Goal: Task Accomplishment & Management: Use online tool/utility

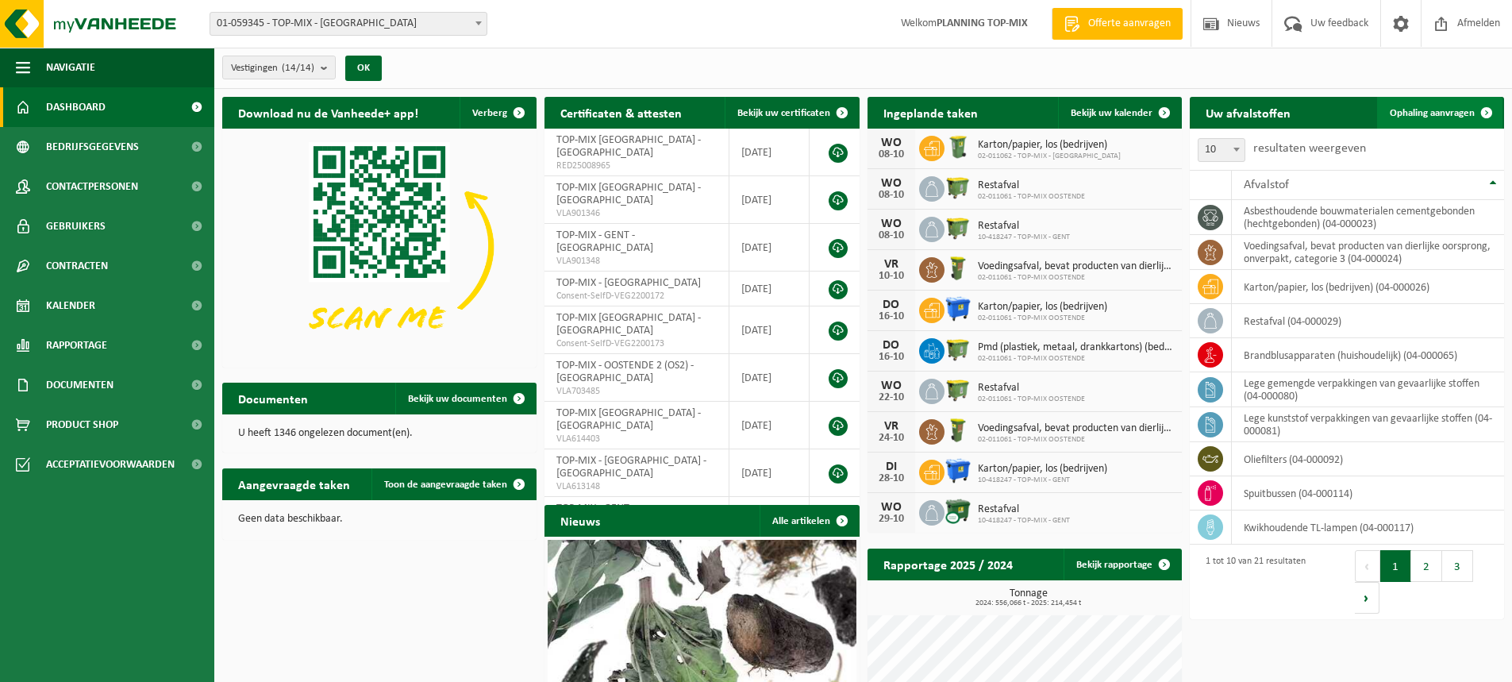
click at [1424, 119] on link "Ophaling aanvragen" at bounding box center [1439, 113] width 125 height 32
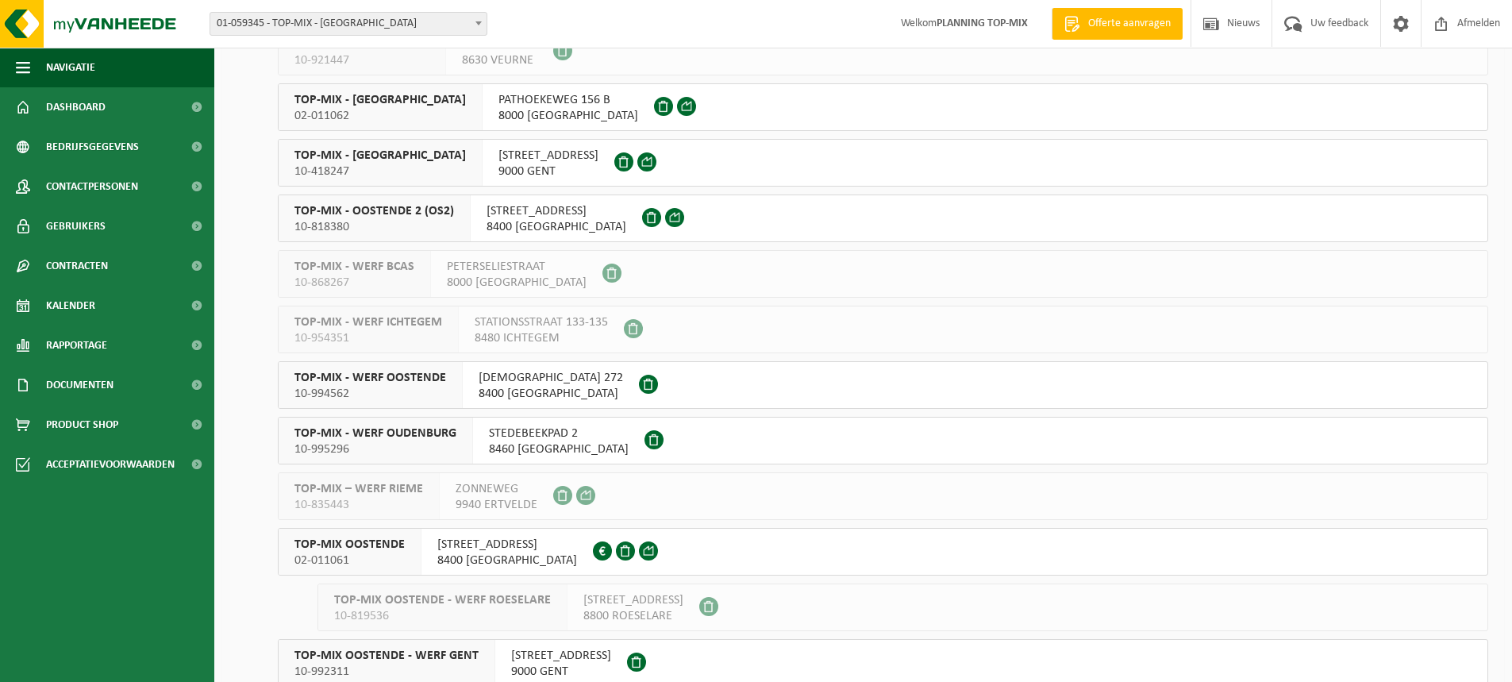
scroll to position [307, 0]
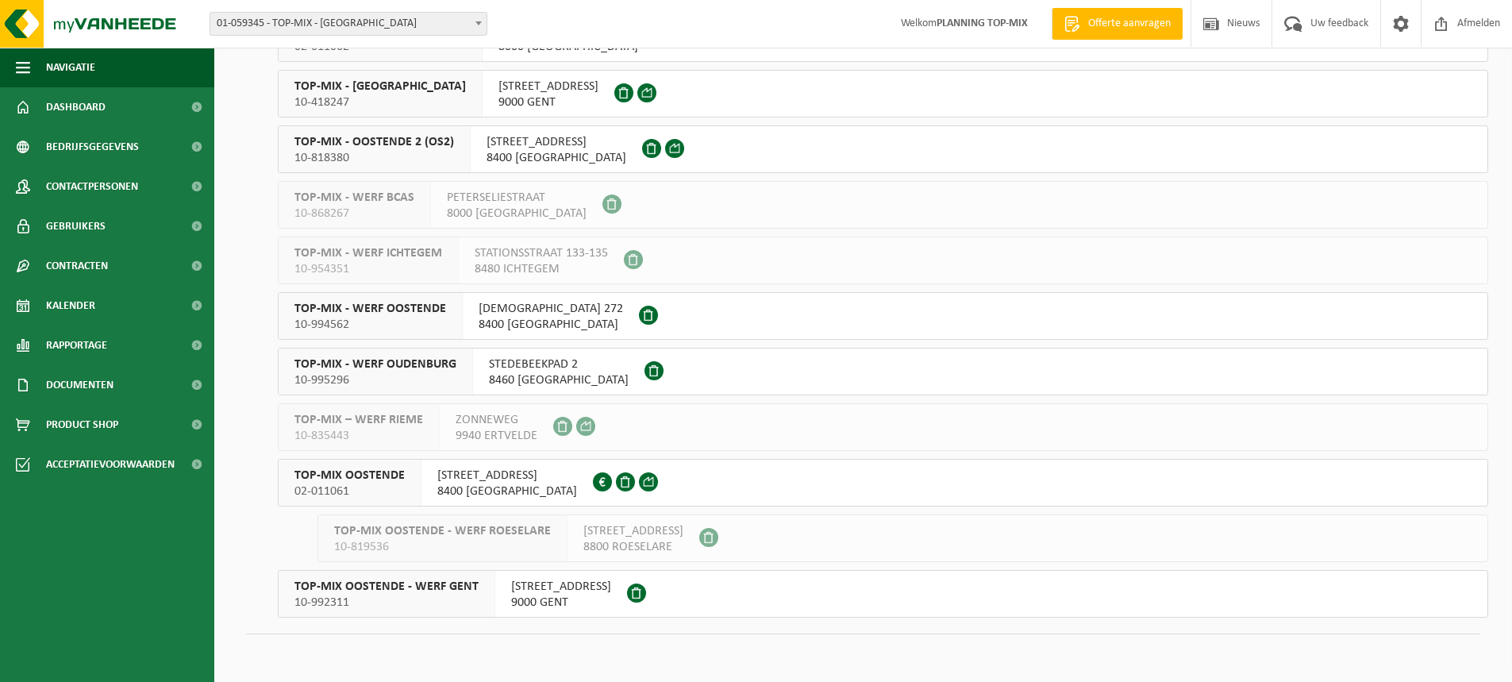
click at [500, 479] on span "OUDENBURGSESTEENWEG 108" at bounding box center [507, 475] width 140 height 16
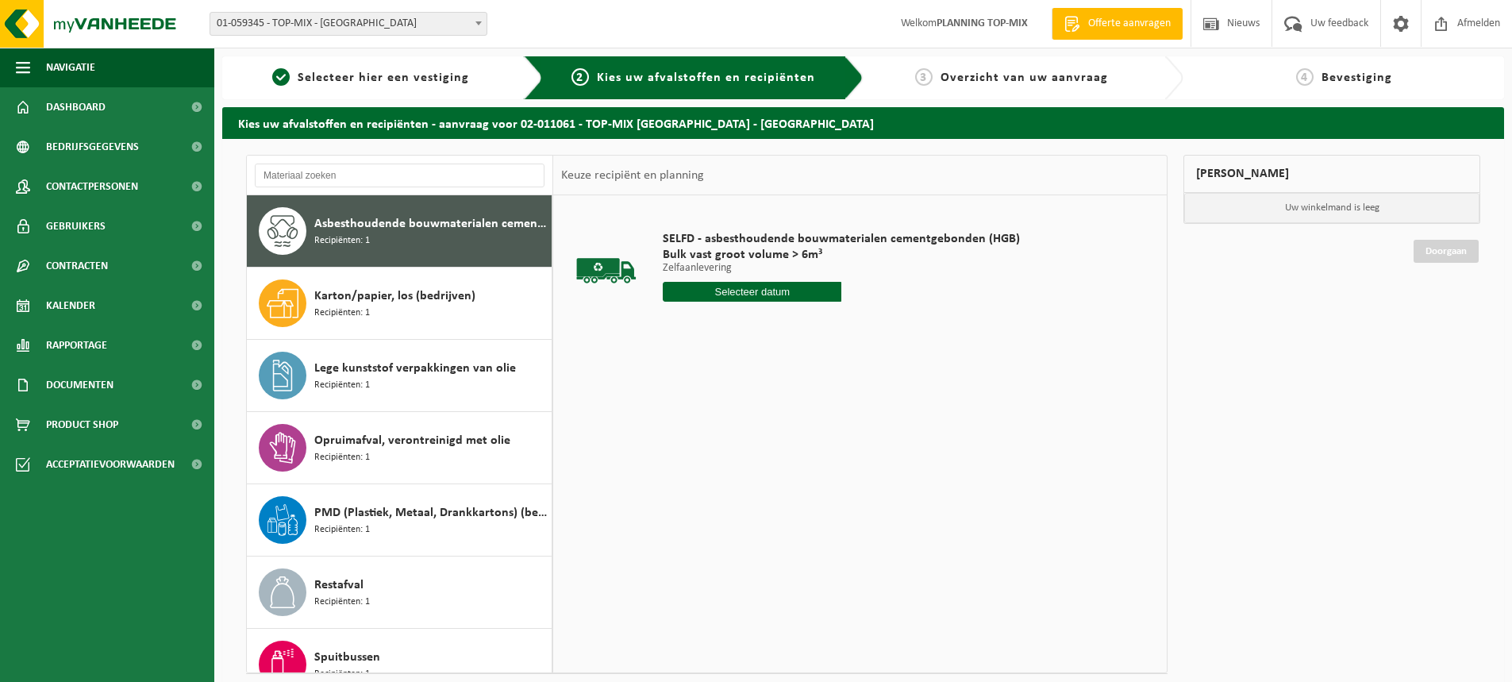
click at [755, 298] on input "text" at bounding box center [752, 292] width 179 height 20
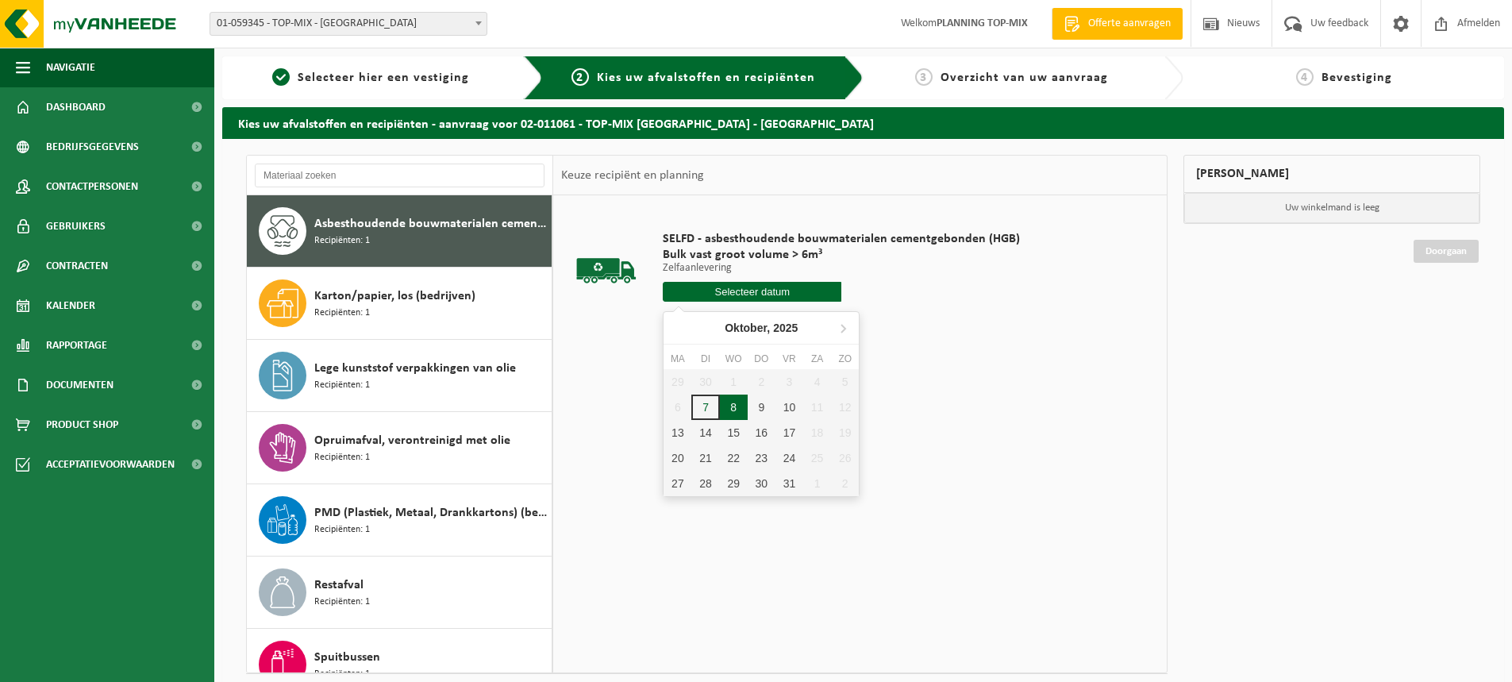
click at [732, 407] on div "8" at bounding box center [734, 406] width 28 height 25
type input "Van 2025-10-08"
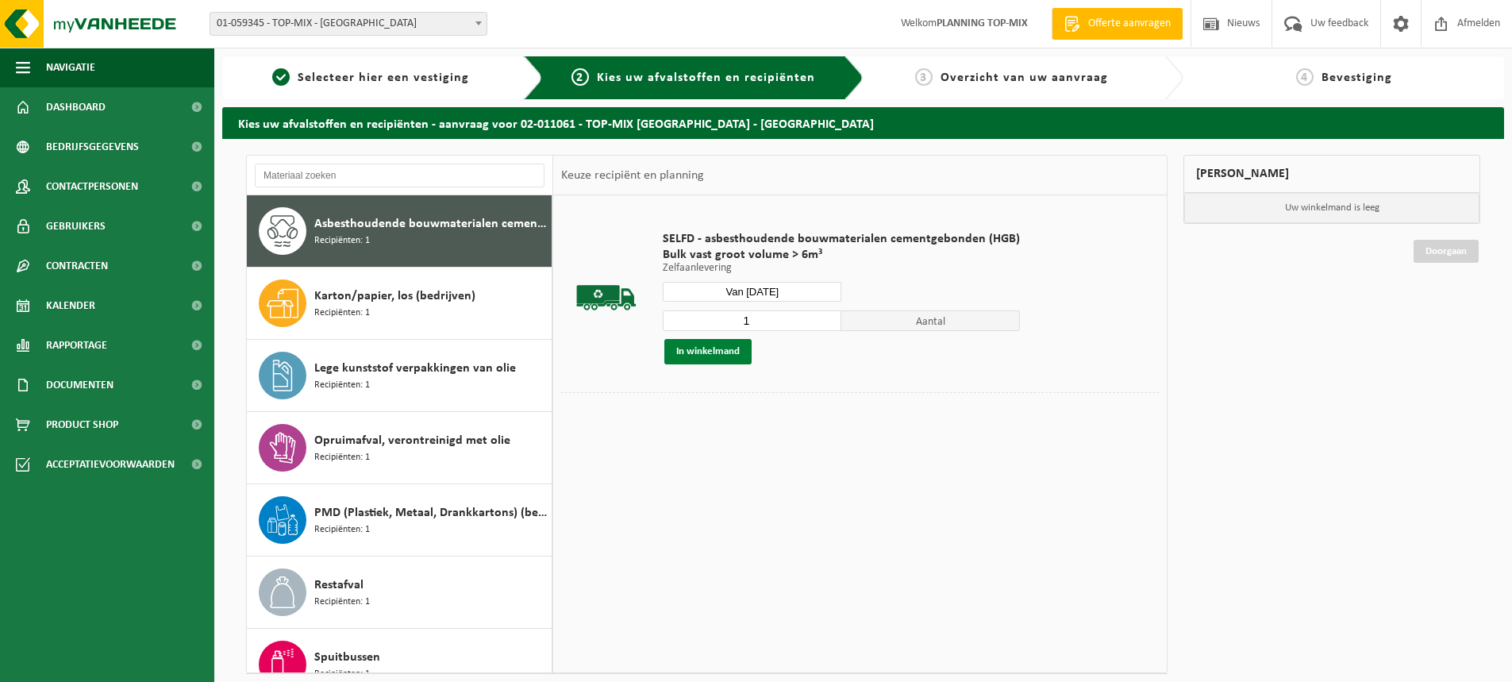
click at [707, 354] on button "In winkelmand" at bounding box center [707, 351] width 87 height 25
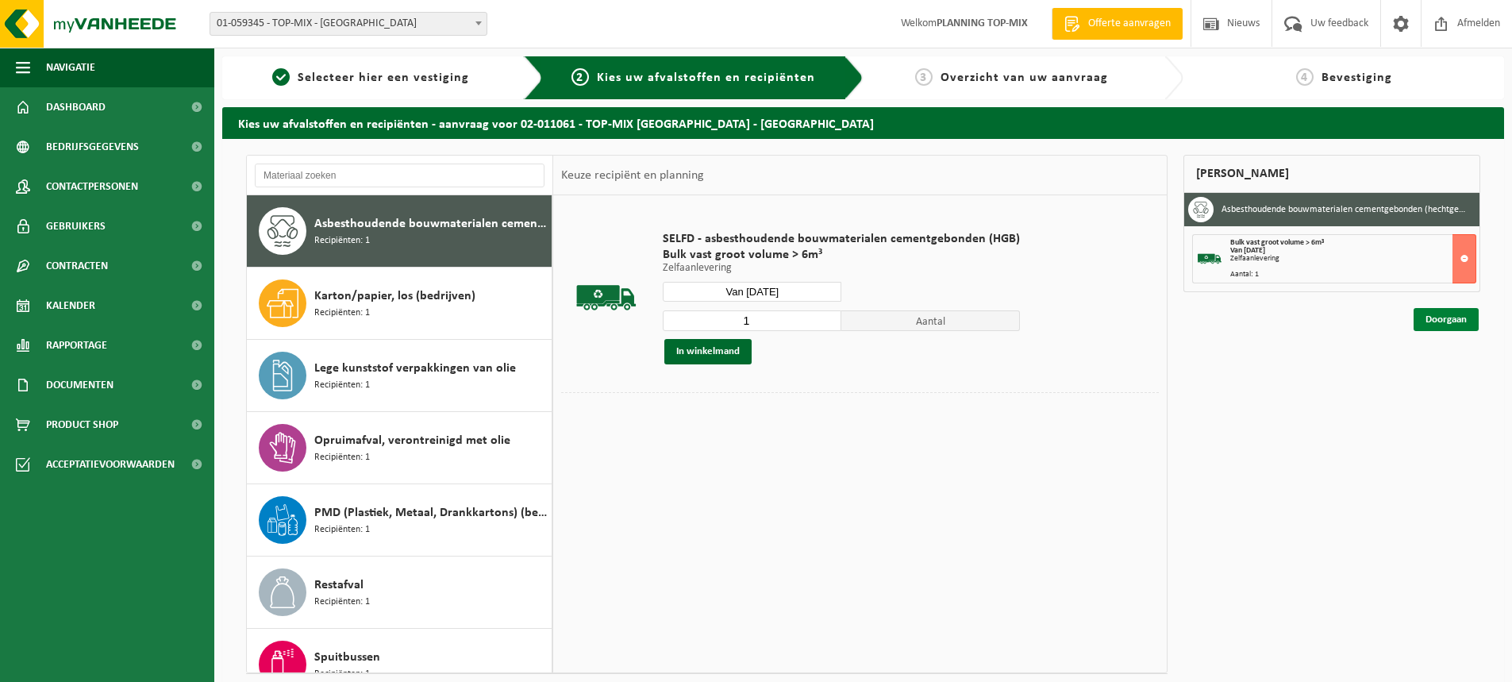
click at [1466, 316] on link "Doorgaan" at bounding box center [1445, 319] width 65 height 23
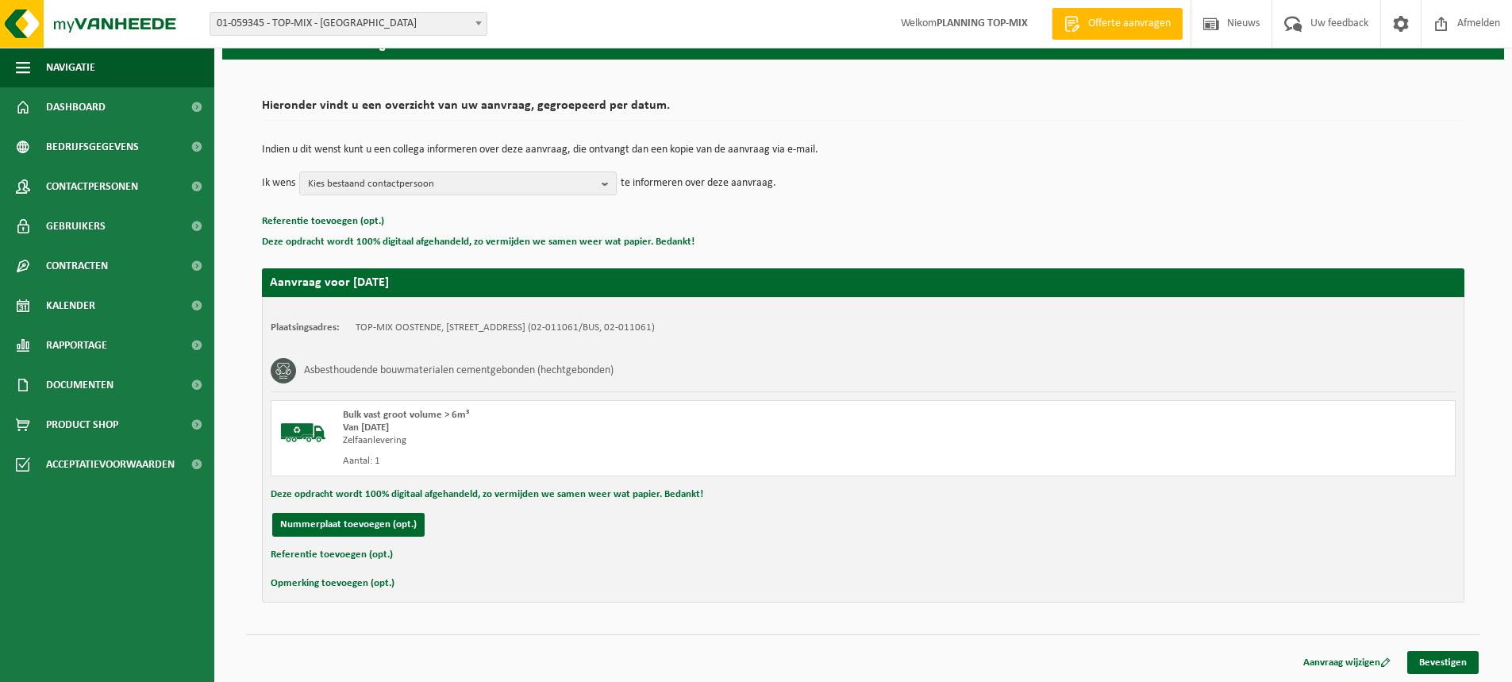
scroll to position [80, 0]
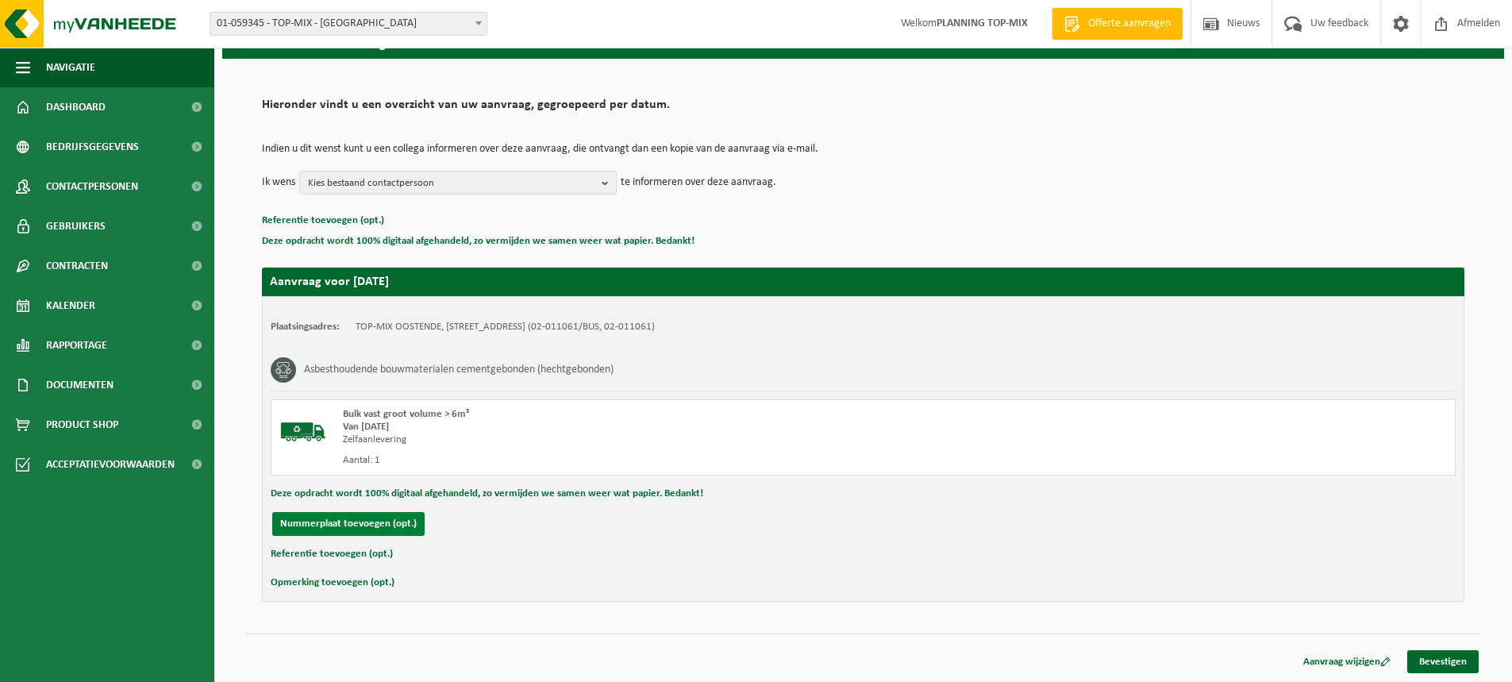
click at [369, 512] on button "Nummerplaat toevoegen (opt.)" at bounding box center [348, 524] width 152 height 24
click at [398, 525] on input "text" at bounding box center [520, 524] width 357 height 24
click at [384, 527] on input "2EWPM314" at bounding box center [520, 524] width 357 height 24
type input "2EWP314"
click at [1445, 662] on link "Bevestigen" at bounding box center [1442, 661] width 71 height 23
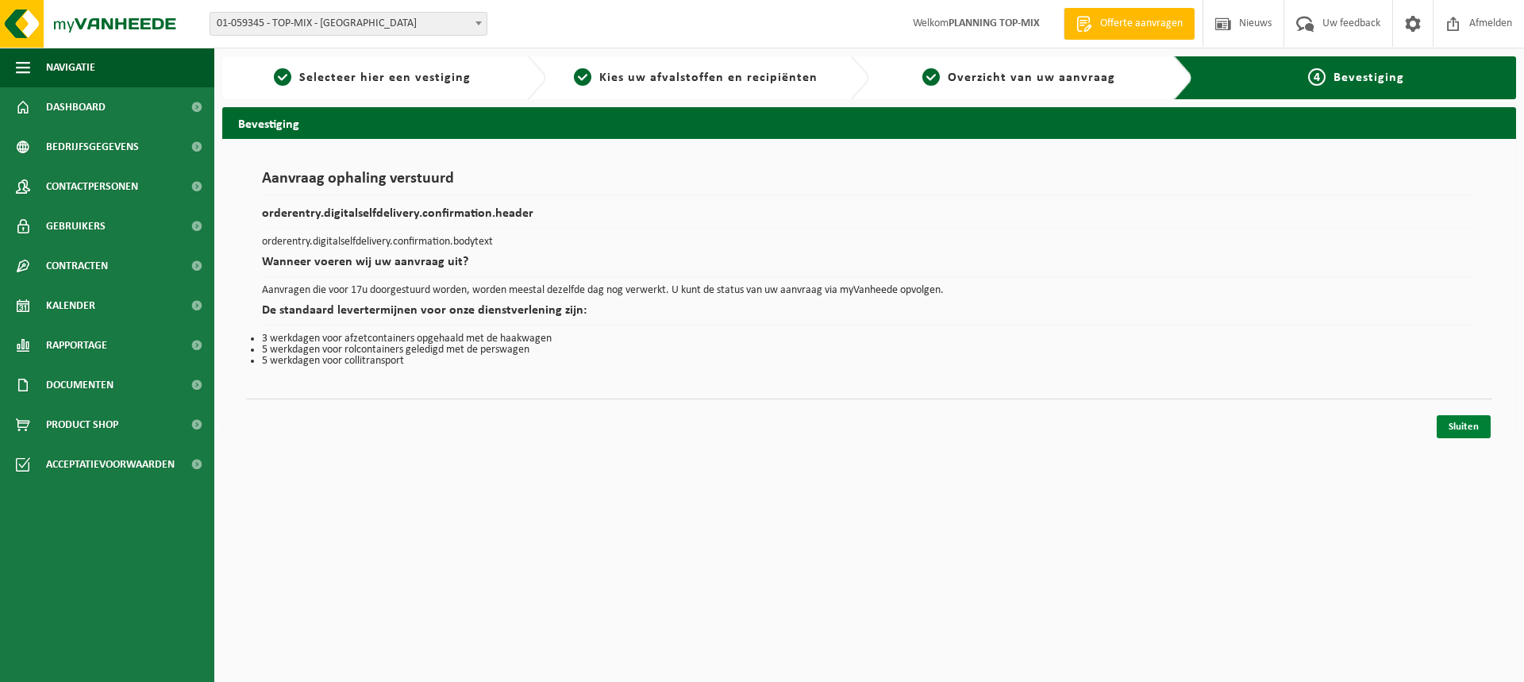
click at [1480, 431] on link "Sluiten" at bounding box center [1463, 426] width 54 height 23
